Goal: Information Seeking & Learning: Learn about a topic

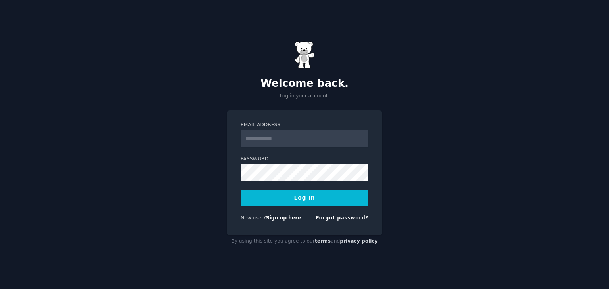
click at [289, 131] on input "Email Address" at bounding box center [305, 138] width 128 height 17
type input "**********"
click at [287, 202] on button "Log In" at bounding box center [305, 198] width 128 height 17
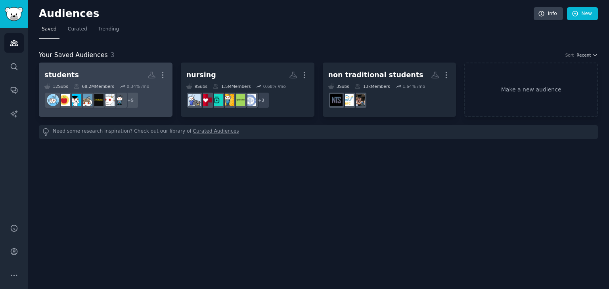
click at [103, 80] on h2 "students More" at bounding box center [105, 75] width 122 height 14
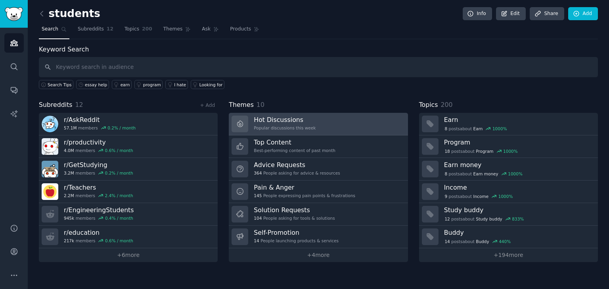
click at [276, 120] on h3 "Hot Discussions" at bounding box center [285, 120] width 62 height 8
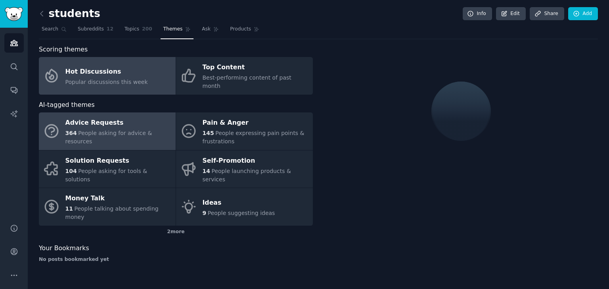
click at [149, 130] on span "People asking for advice & resources" at bounding box center [108, 137] width 87 height 15
